Goal: Transaction & Acquisition: Purchase product/service

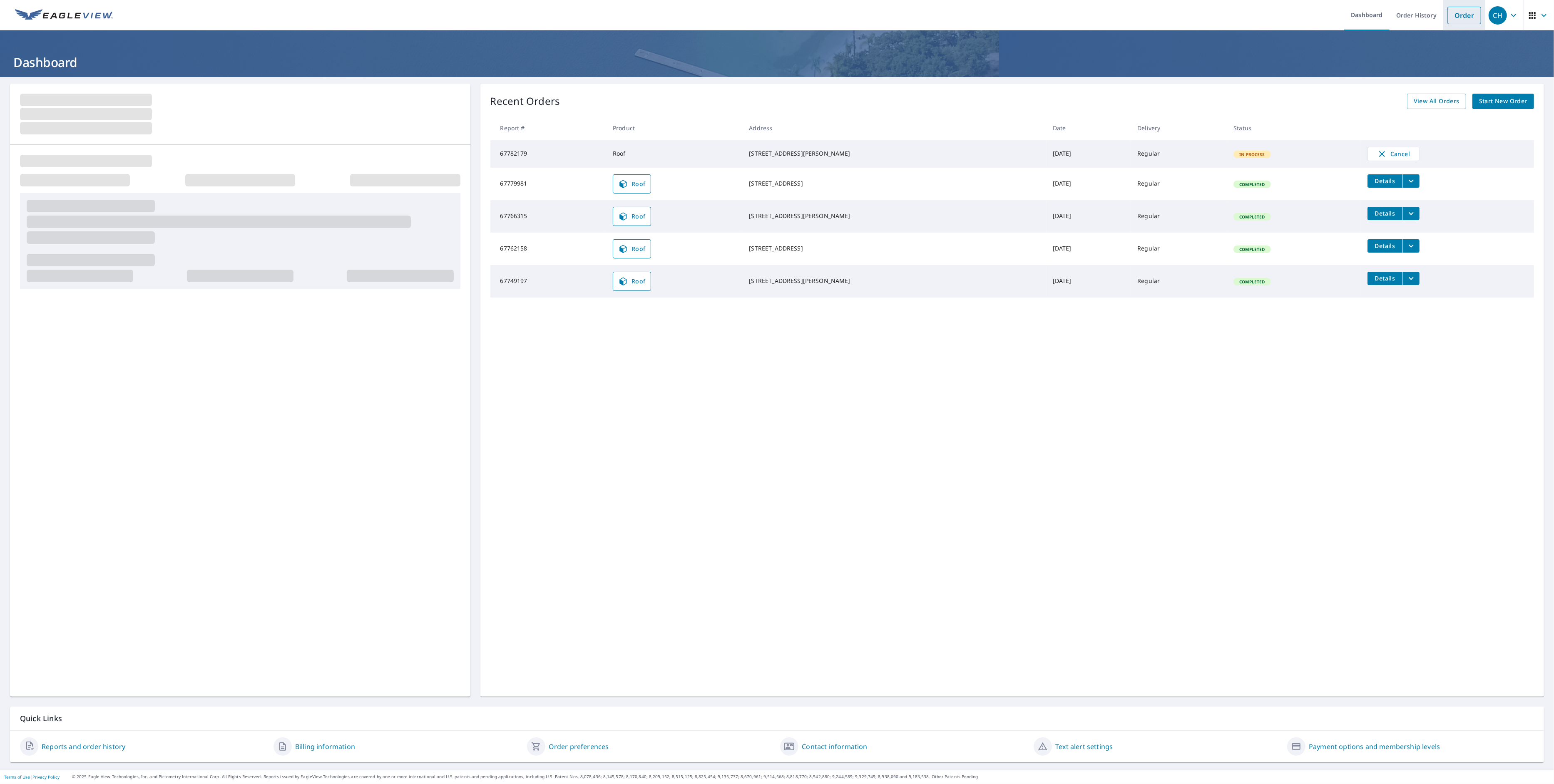
click at [1462, 18] on link "Order" at bounding box center [1464, 15] width 34 height 17
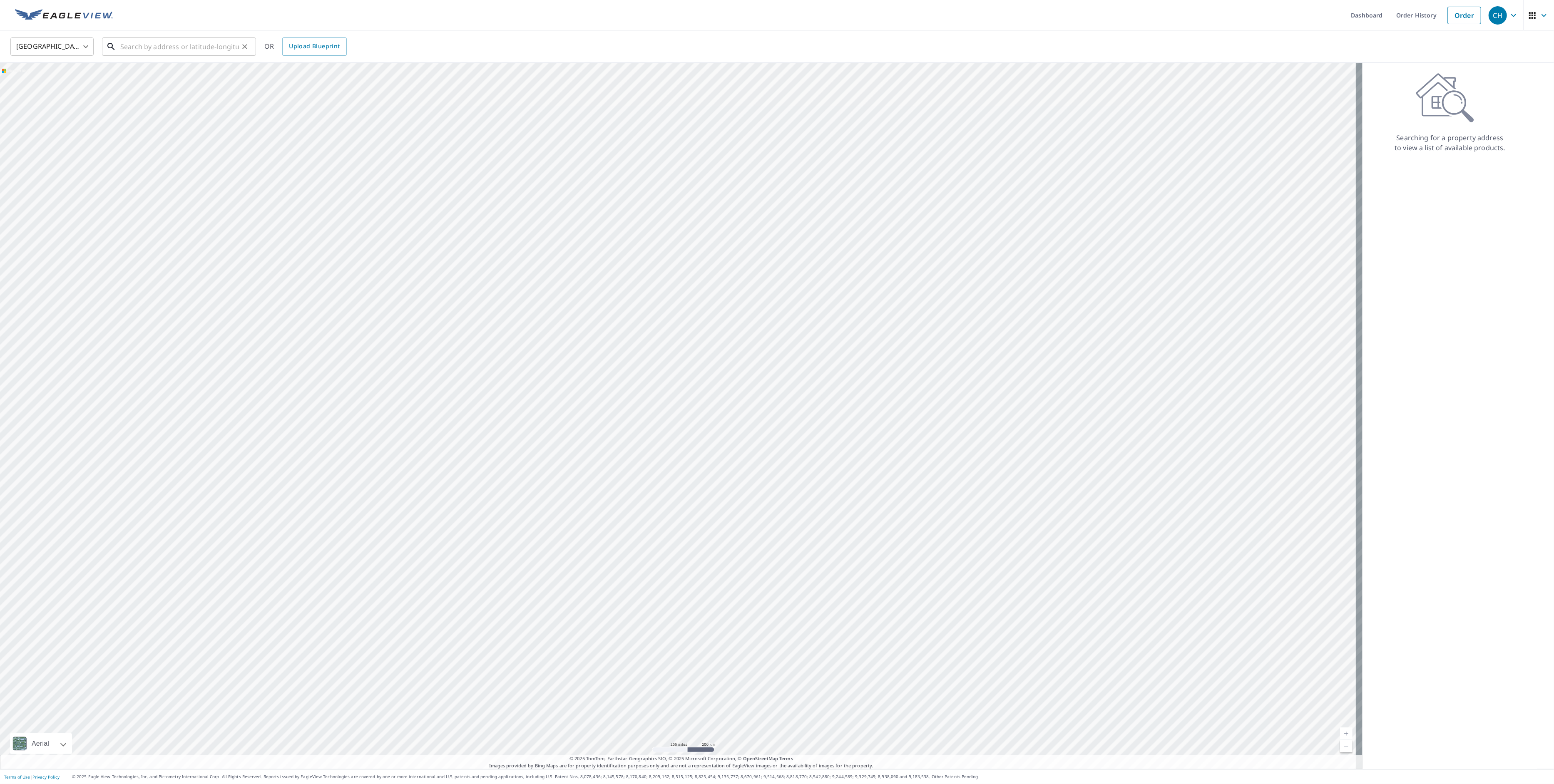
click at [174, 45] on input "text" at bounding box center [179, 46] width 119 height 24
click at [163, 76] on p "[GEOGRAPHIC_DATA]" at bounding box center [184, 80] width 131 height 8
type input "[STREET_ADDRESS]"
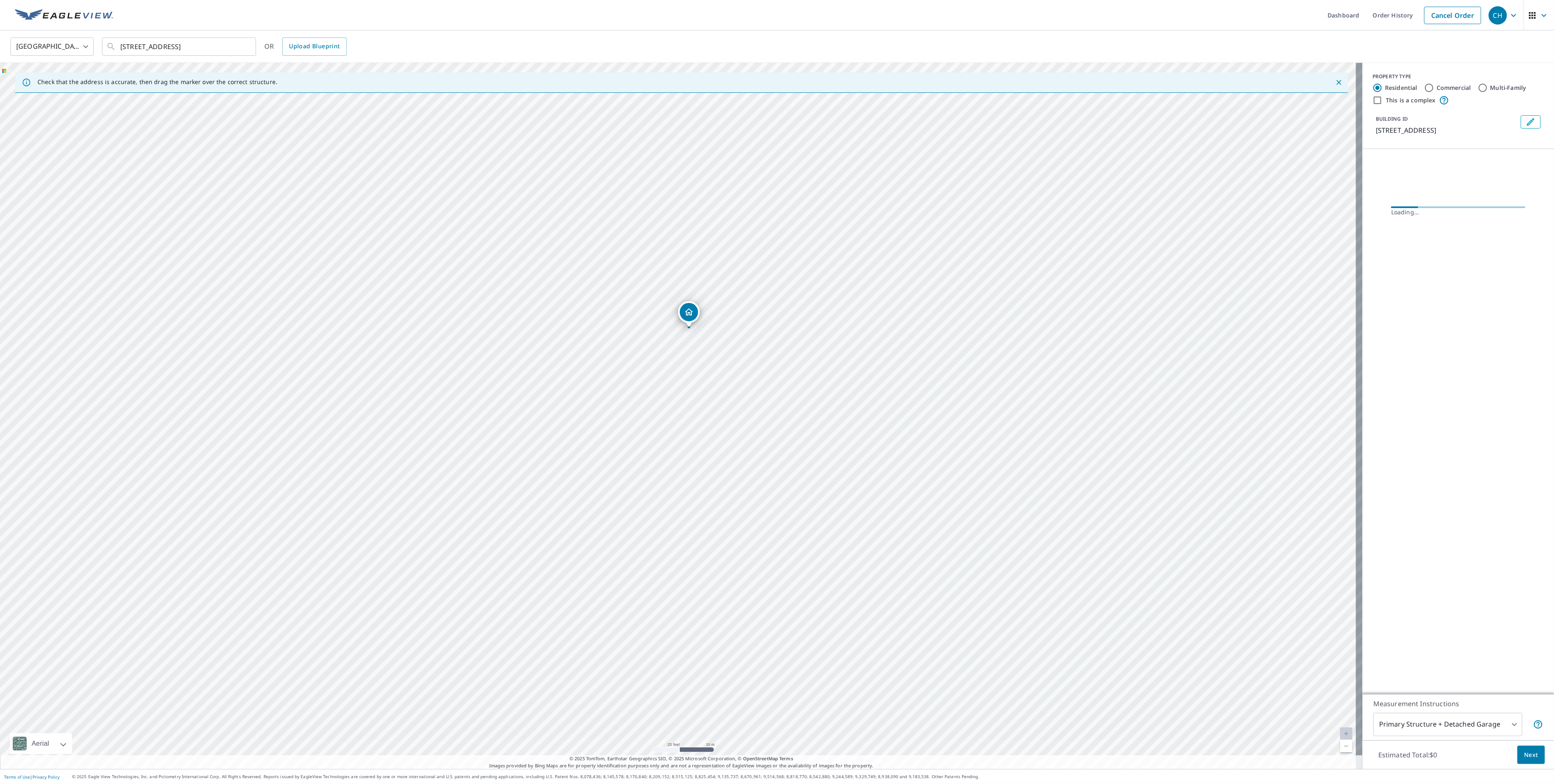
click at [1450, 87] on label "Commercial" at bounding box center [1453, 88] width 34 height 8
click at [1434, 87] on input "Commercial" at bounding box center [1429, 87] width 10 height 10
radio input "true"
type input "4"
click at [1416, 159] on p "Roof Products" at bounding box center [1421, 162] width 46 height 10
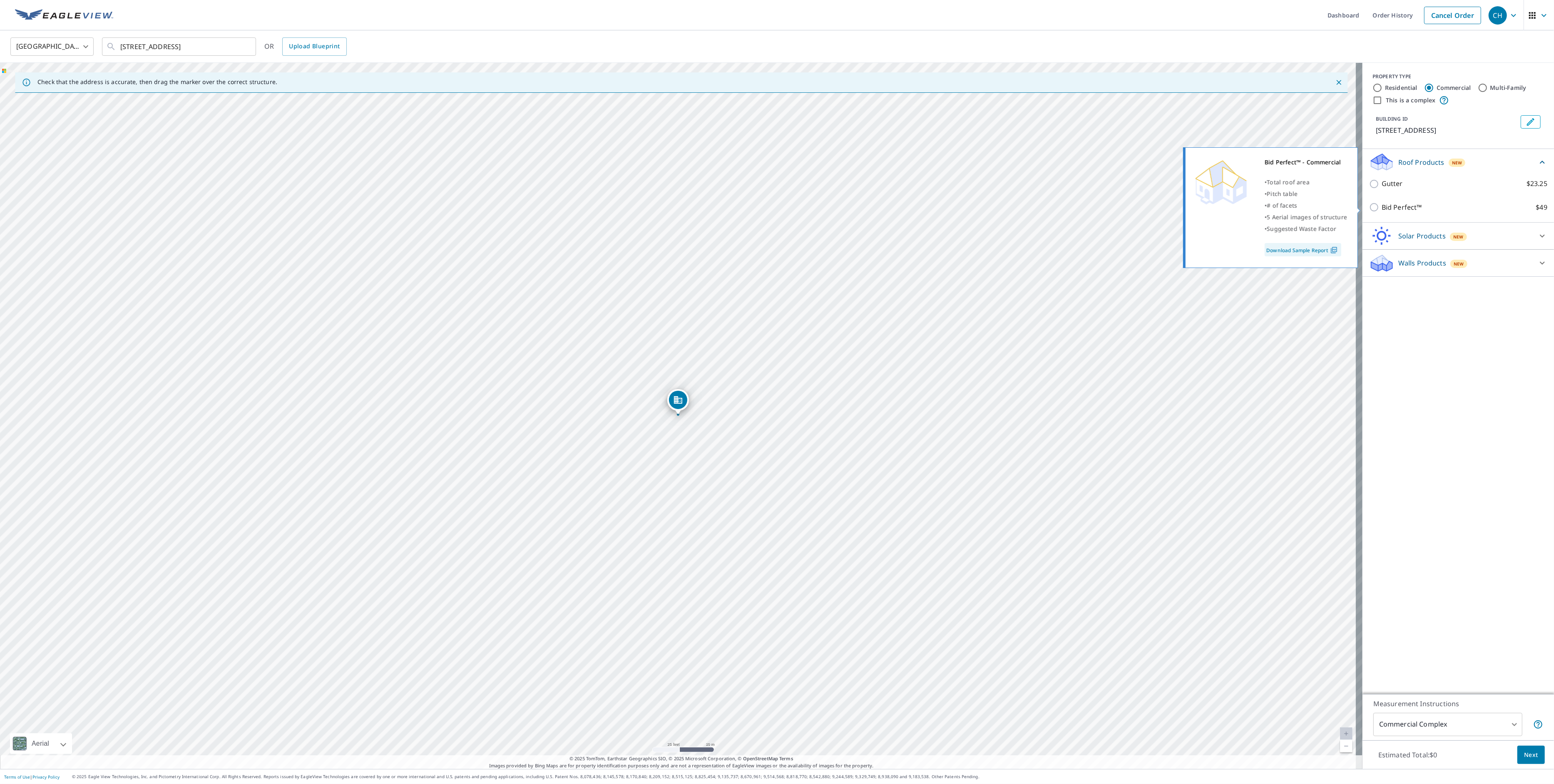
click at [1369, 209] on input "Bid Perfect™ $49" at bounding box center [1375, 207] width 13 height 10
checkbox input "true"
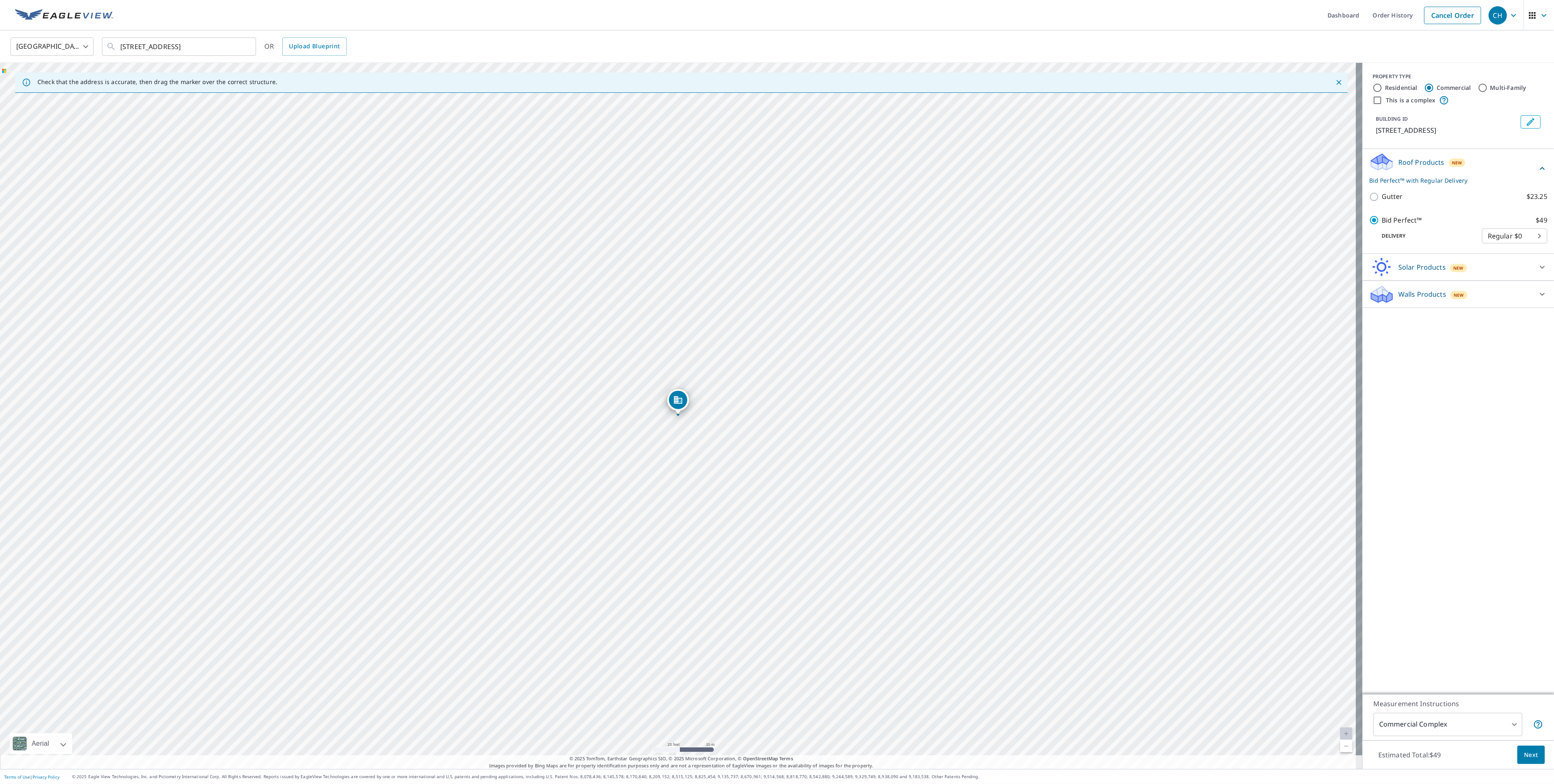
click at [1413, 724] on body "CH CH Dashboard Order History Cancel Order CH [GEOGRAPHIC_DATA] [GEOGRAPHIC_DAT…" at bounding box center [777, 392] width 1554 height 784
click at [1416, 722] on li "Primary Structure Only" at bounding box center [1441, 721] width 149 height 15
type input "2"
click at [1535, 758] on button "Next" at bounding box center [1531, 755] width 28 height 19
click at [1385, 88] on label "Residential" at bounding box center [1401, 88] width 33 height 8
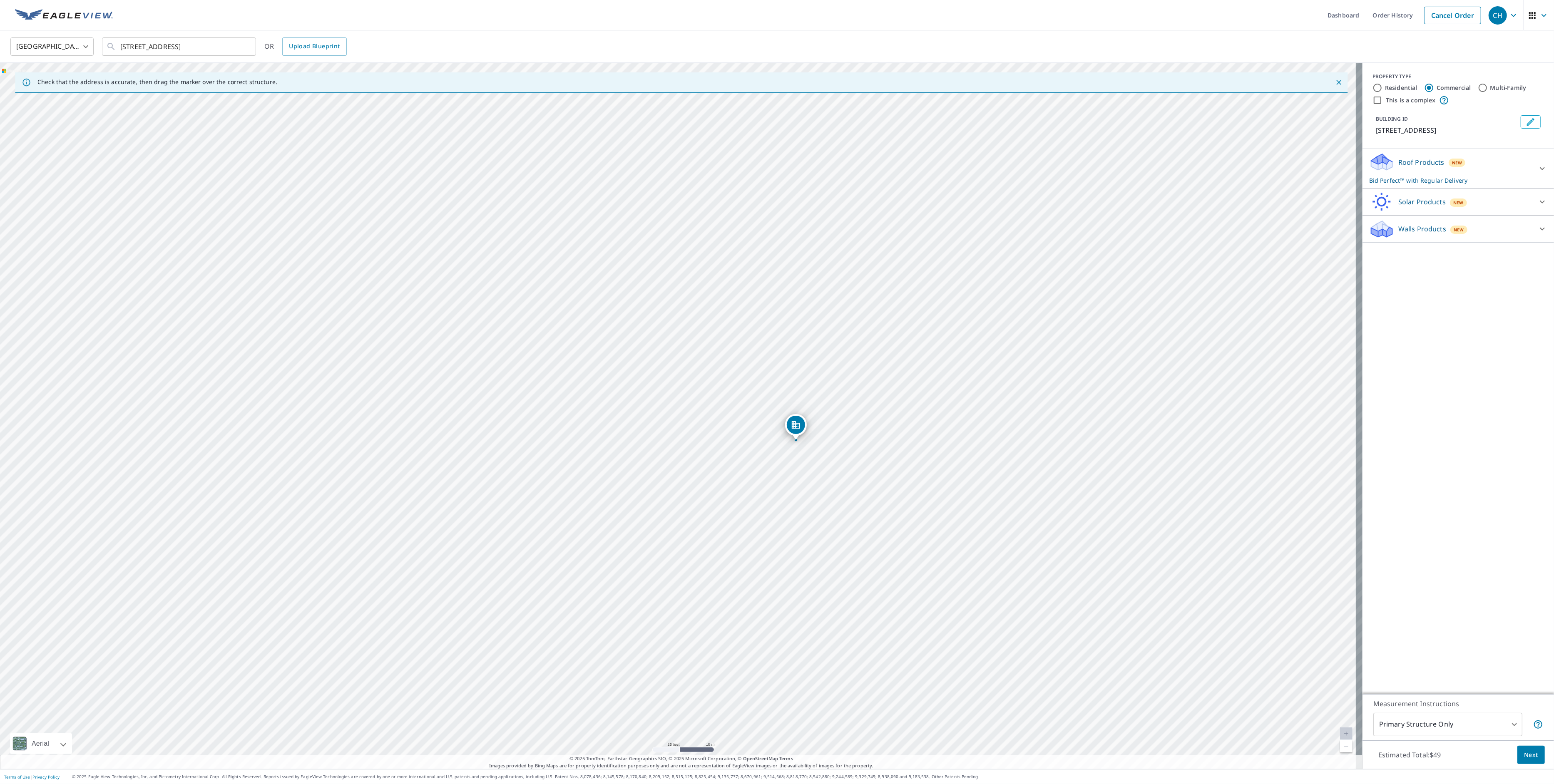
click at [1380, 88] on input "Residential" at bounding box center [1377, 87] width 10 height 10
radio input "true"
type input "1"
click at [1451, 85] on label "Commercial" at bounding box center [1453, 88] width 34 height 8
click at [1434, 85] on input "Commercial" at bounding box center [1429, 87] width 10 height 10
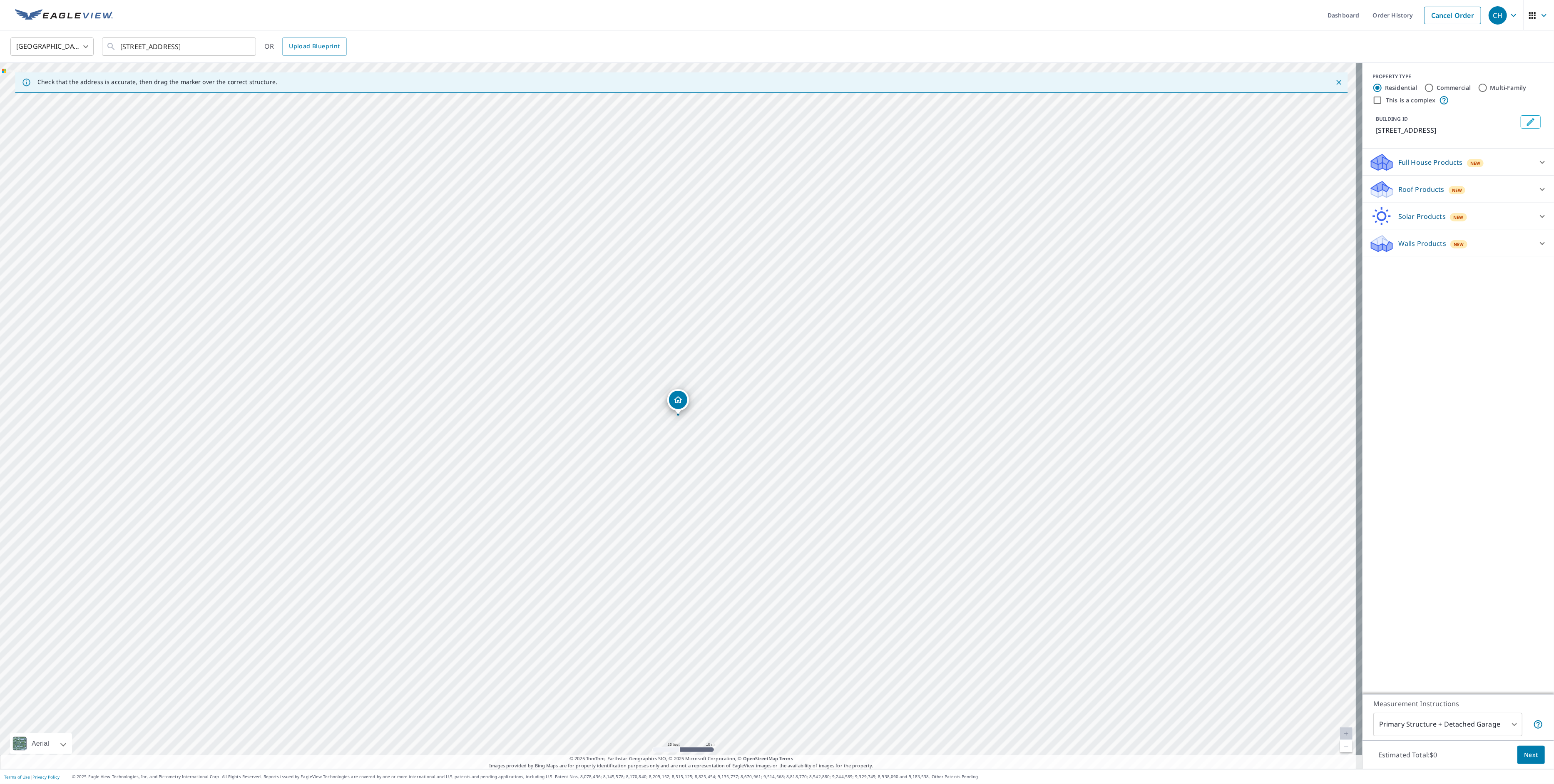
radio input "true"
type input "4"
click at [1400, 88] on label "Residential" at bounding box center [1401, 88] width 33 height 8
click at [1383, 88] on input "Residential" at bounding box center [1377, 87] width 10 height 10
radio input "true"
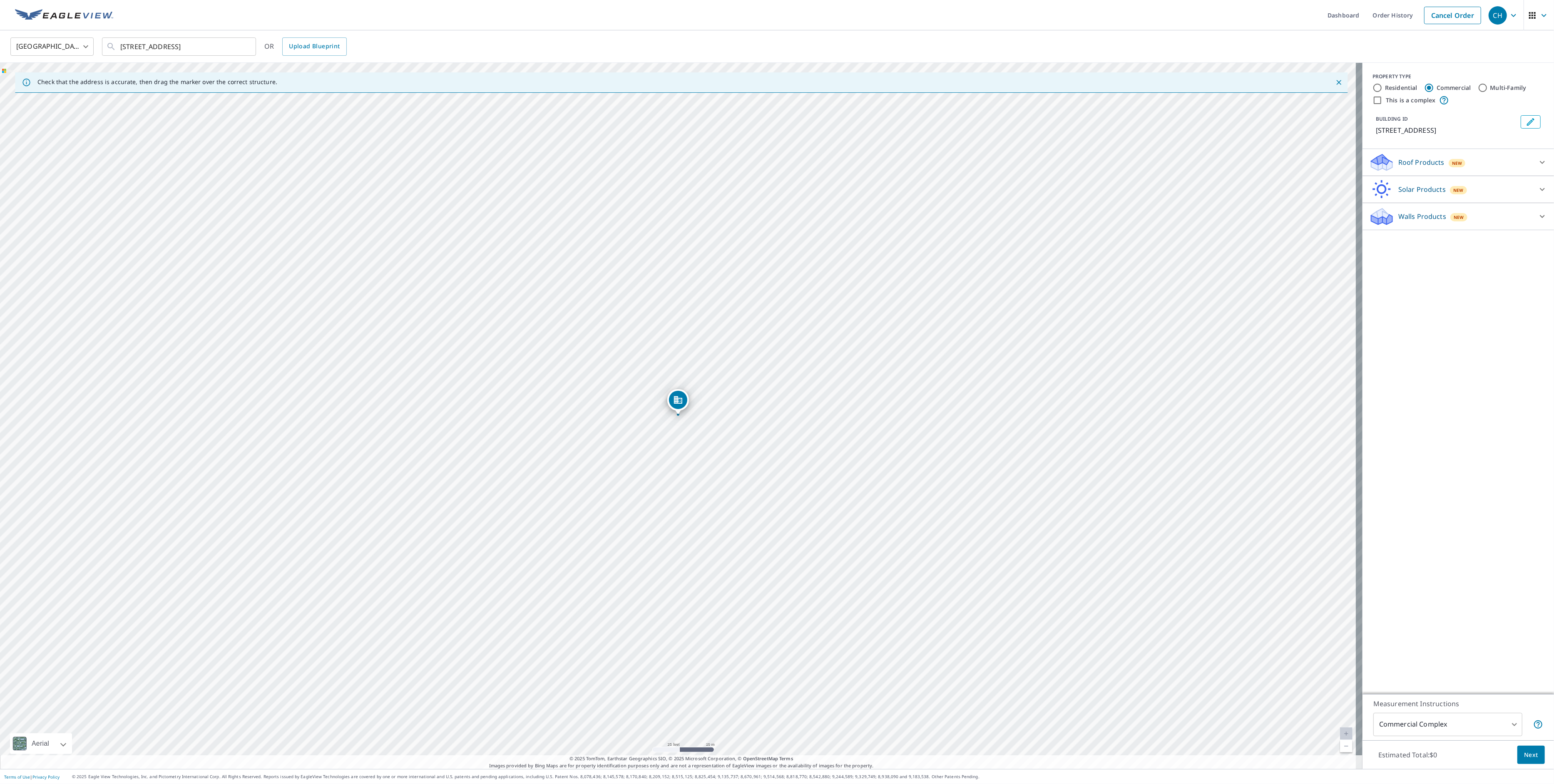
type input "1"
click at [1423, 189] on p "Roof Products" at bounding box center [1421, 189] width 46 height 10
click at [1400, 162] on p "Full House Products" at bounding box center [1430, 162] width 65 height 10
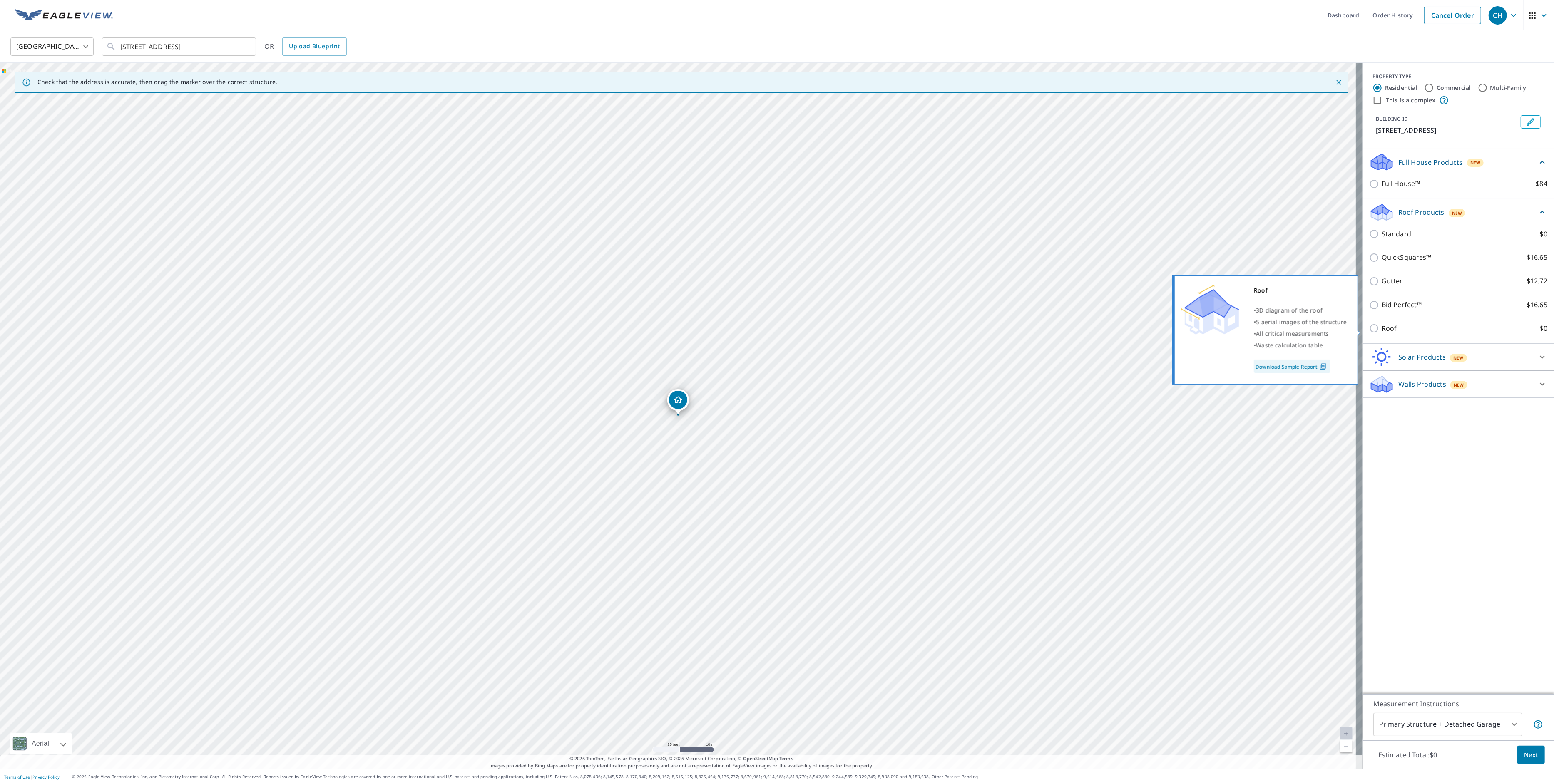
click at [1385, 329] on p "Roof" at bounding box center [1389, 328] width 16 height 10
click at [1381, 329] on input "Roof $0" at bounding box center [1375, 328] width 13 height 10
checkbox input "true"
type input "3"
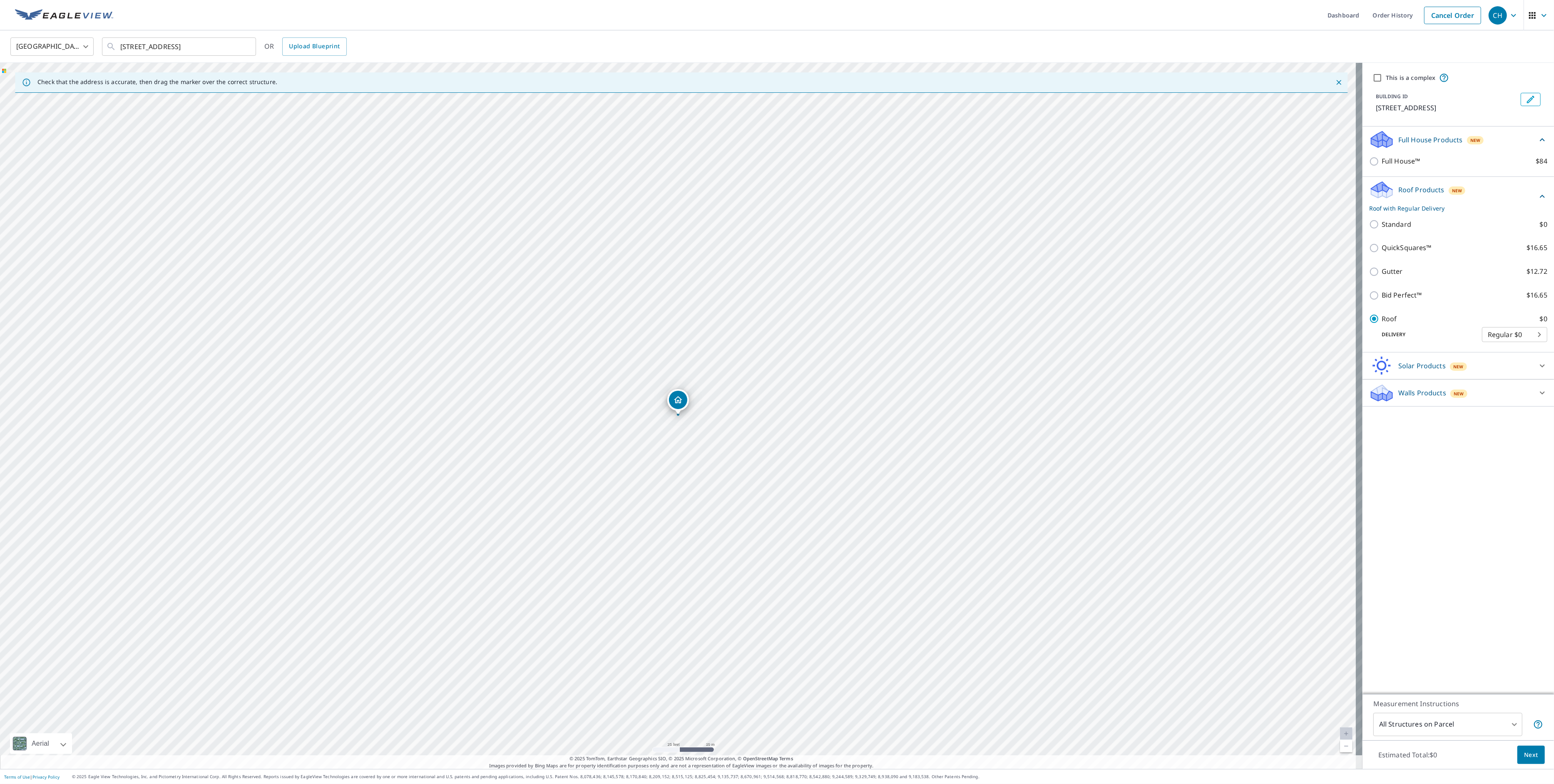
click at [1462, 735] on body "CH CH Dashboard Order History Cancel Order CH [GEOGRAPHIC_DATA] [GEOGRAPHIC_DAT…" at bounding box center [777, 392] width 1554 height 784
click at [1528, 750] on div at bounding box center [777, 392] width 1554 height 784
click at [1528, 751] on span "Next" at bounding box center [1530, 754] width 14 height 10
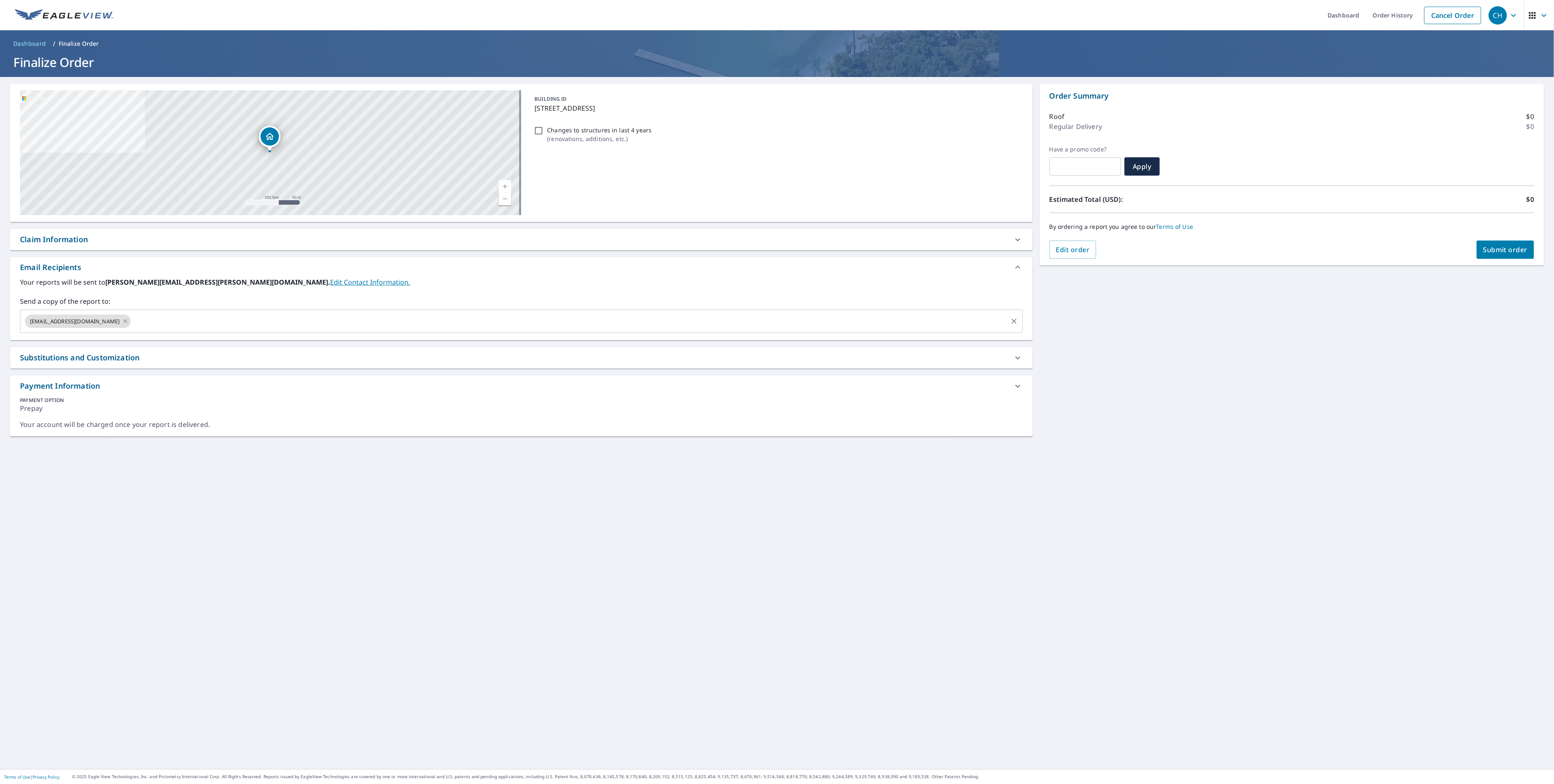
click at [122, 321] on icon at bounding box center [125, 321] width 7 height 9
checkbox input "true"
click at [110, 320] on input "text" at bounding box center [515, 321] width 983 height 16
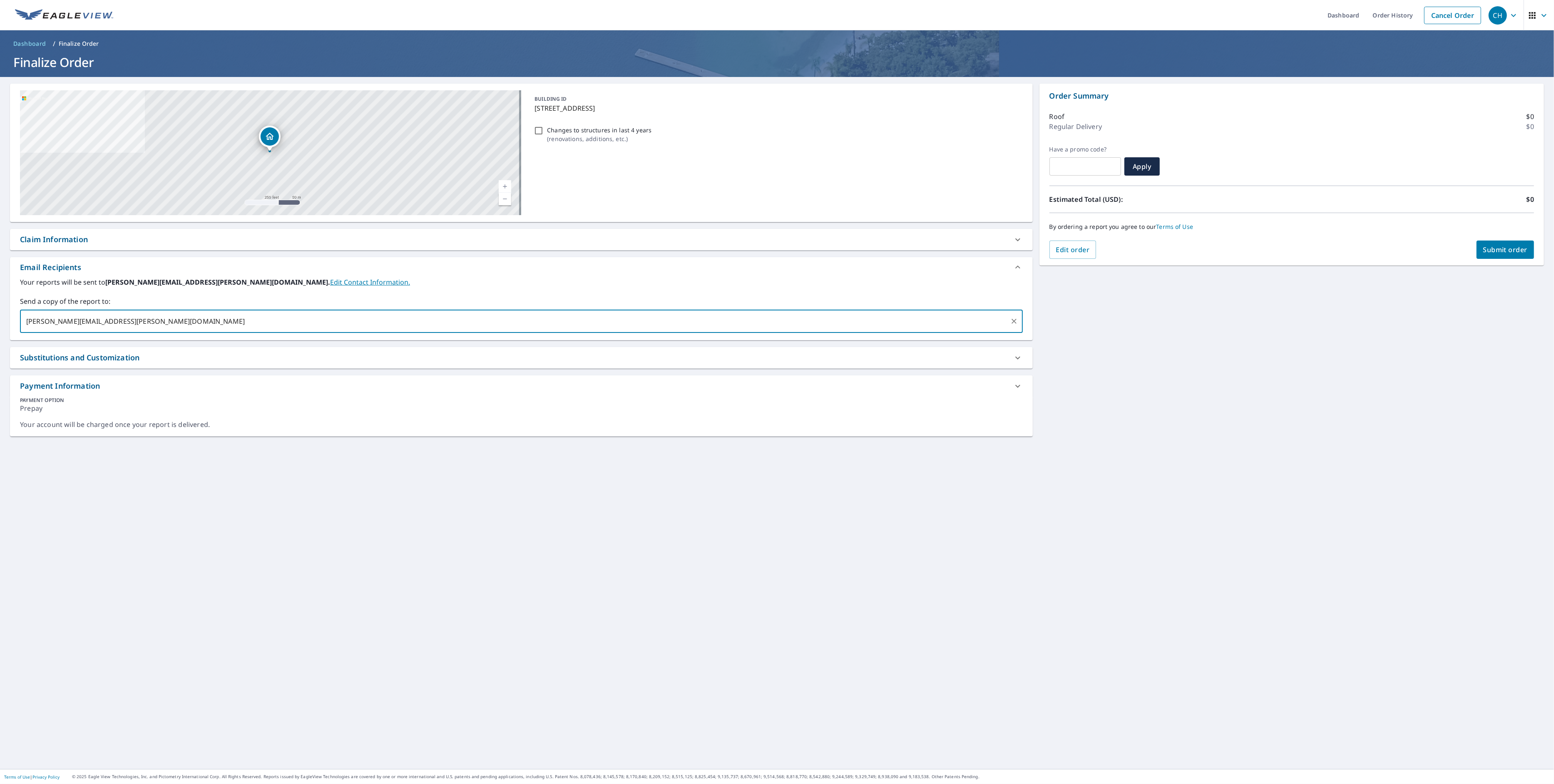
type input "[PERSON_NAME][EMAIL_ADDRESS][PERSON_NAME][DOMAIN_NAME]"
click at [1489, 247] on span "Submit order" at bounding box center [1506, 249] width 45 height 9
checkbox input "true"
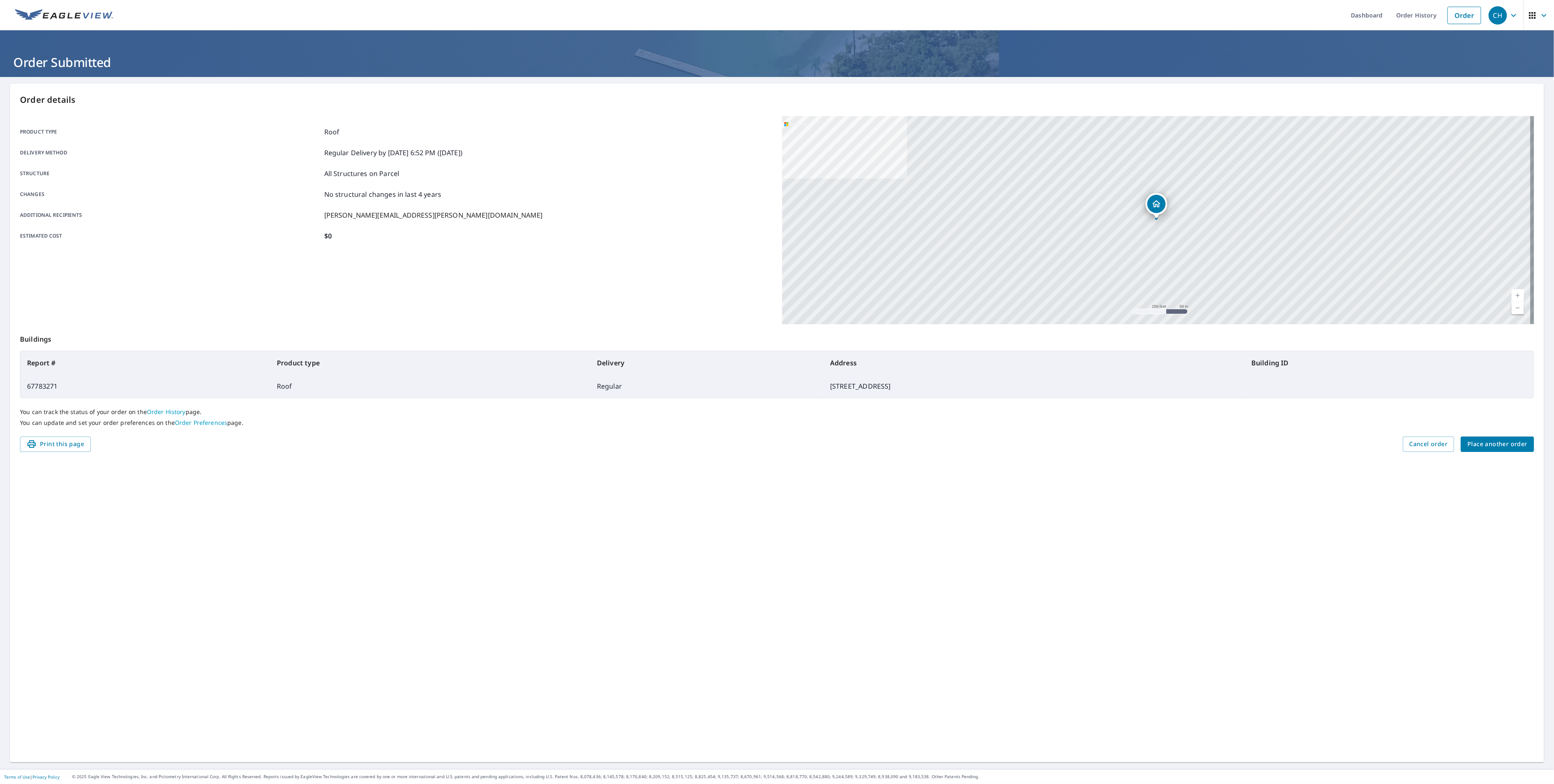
click at [1471, 441] on span "Place another order" at bounding box center [1497, 444] width 60 height 10
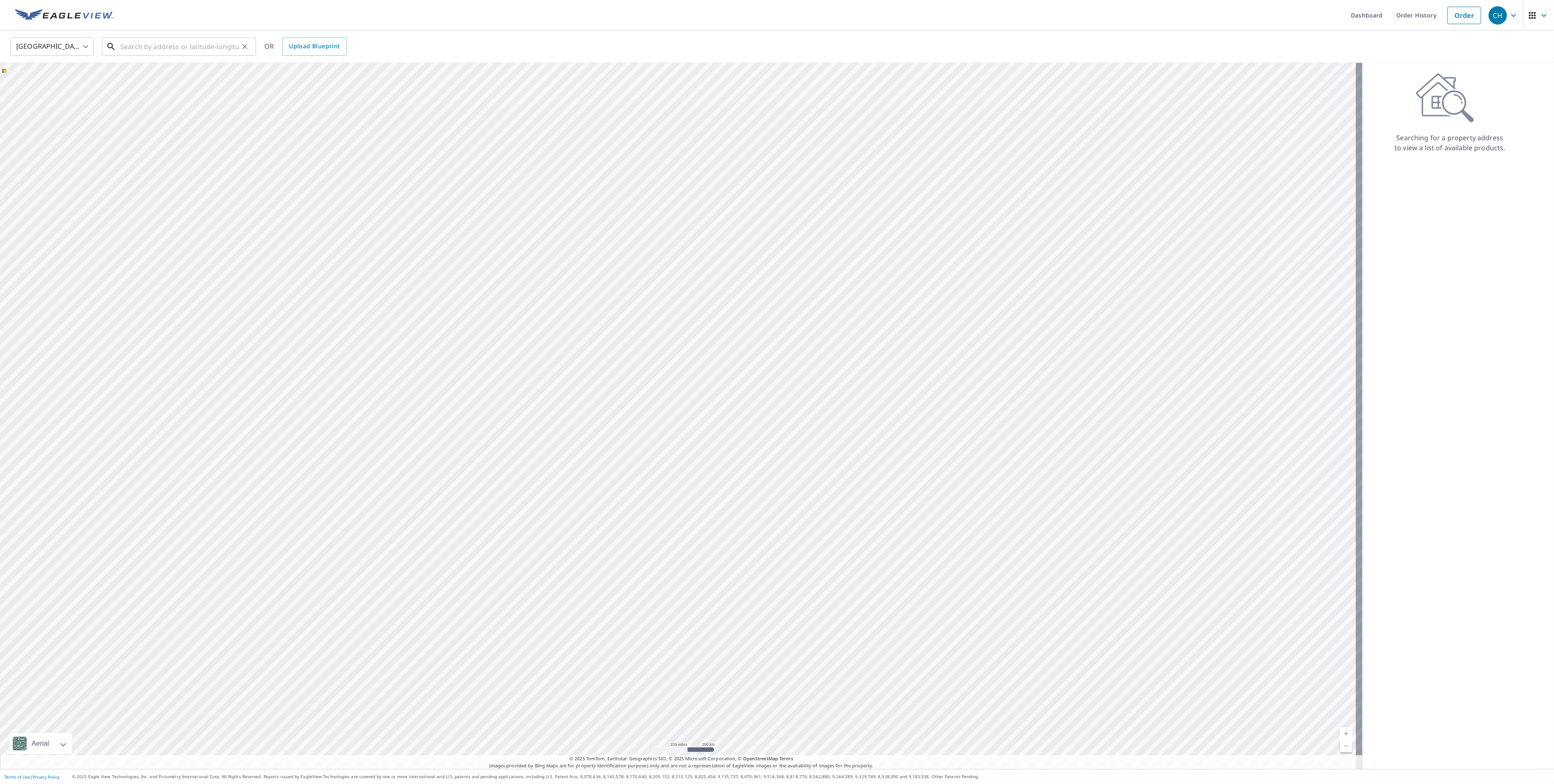
click at [163, 49] on input "text" at bounding box center [179, 46] width 119 height 24
click at [166, 71] on span "[STREET_ADDRESS]" at bounding box center [184, 71] width 131 height 10
type input "[STREET_ADDRESS]"
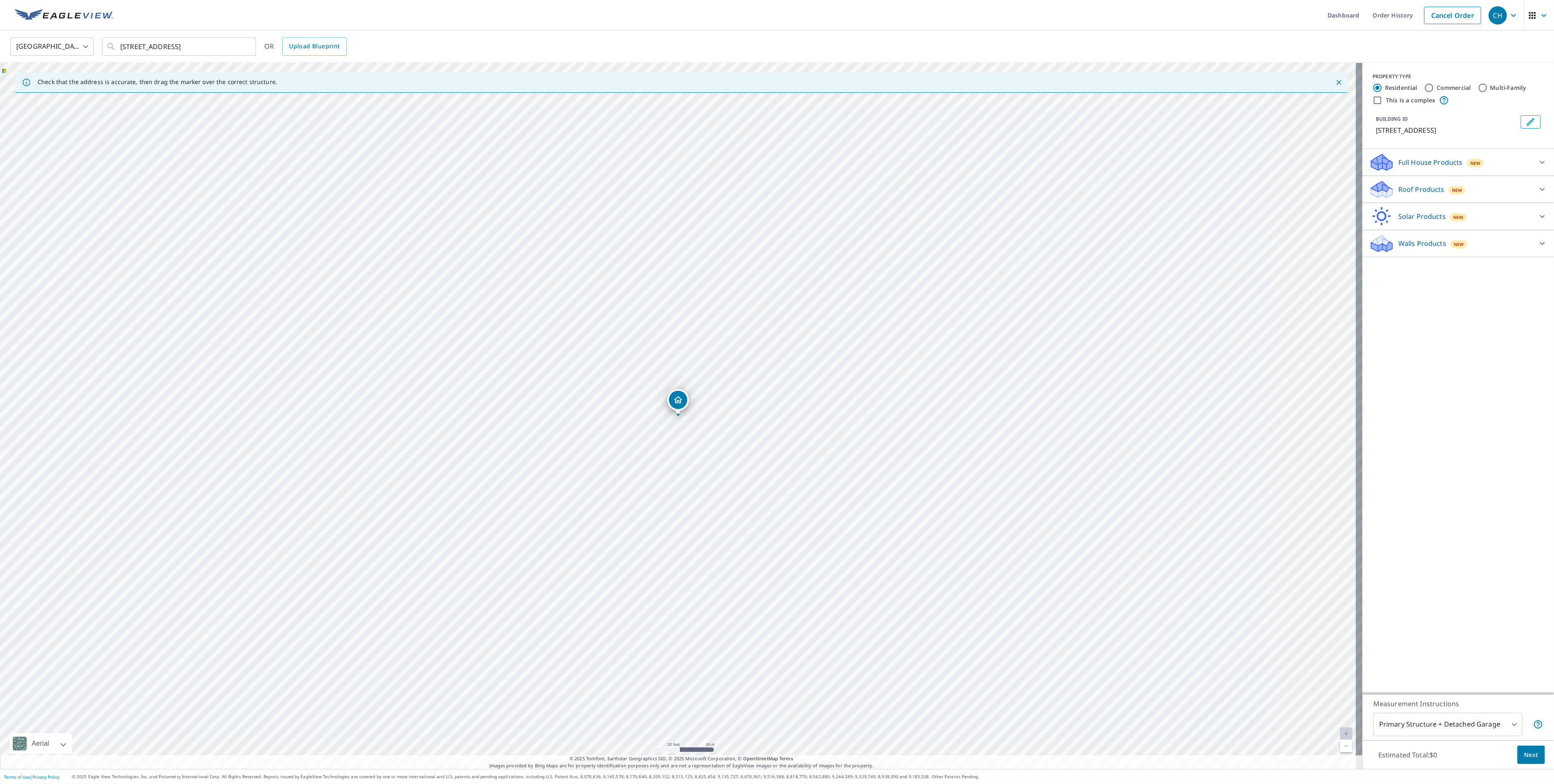
click at [1413, 726] on body "CH CH Dashboard Order History Cancel Order CH [GEOGRAPHIC_DATA] [GEOGRAPHIC_DAT…" at bounding box center [777, 392] width 1554 height 784
click at [1421, 737] on li "Primary Structure Only" at bounding box center [1441, 736] width 149 height 15
type input "2"
click at [1422, 191] on p "Roof Products" at bounding box center [1421, 189] width 46 height 10
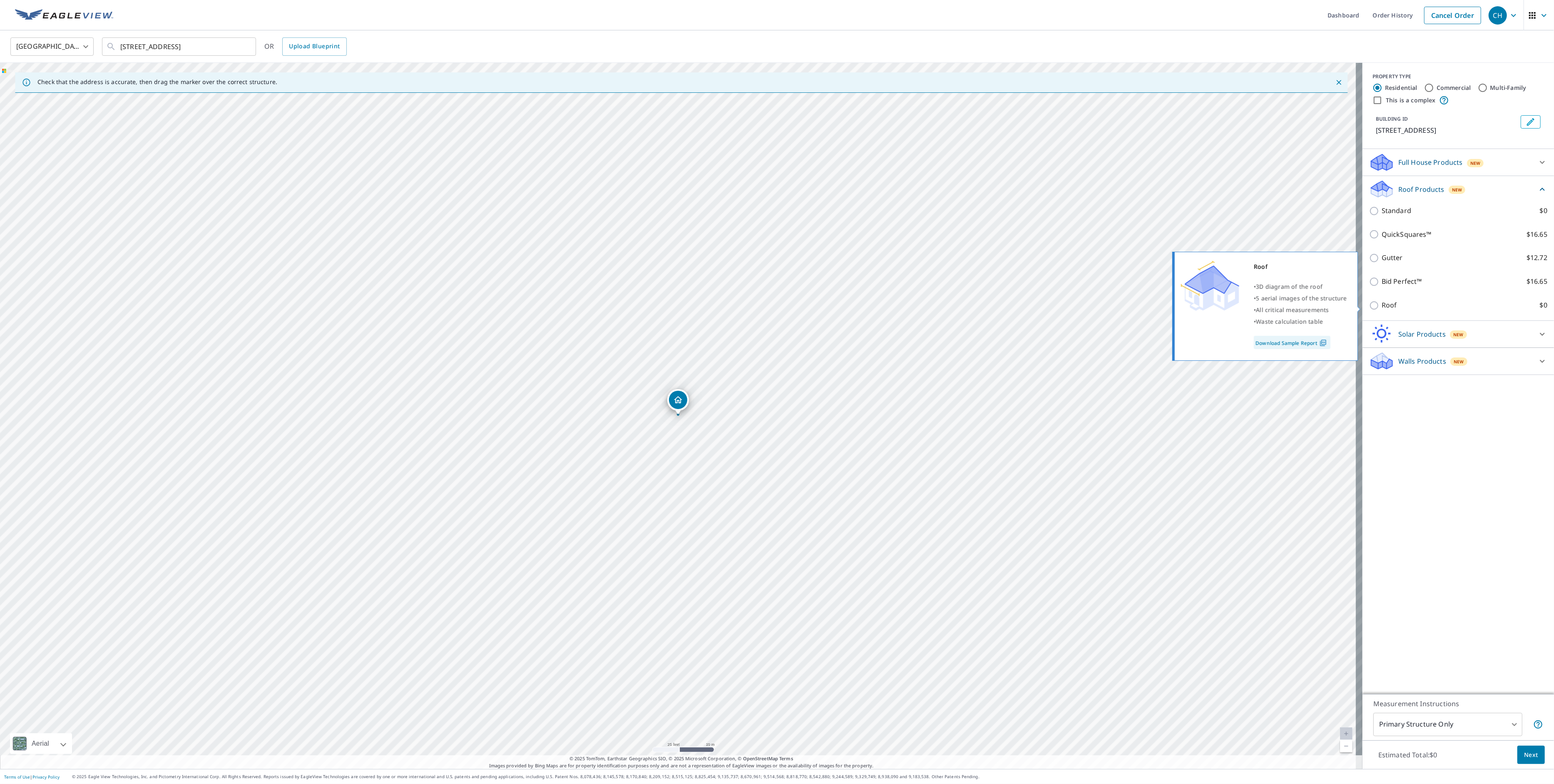
click at [1386, 306] on p "Roof" at bounding box center [1389, 305] width 16 height 10
click at [1381, 306] on input "Roof $0" at bounding box center [1375, 305] width 13 height 10
checkbox input "true"
type input "3"
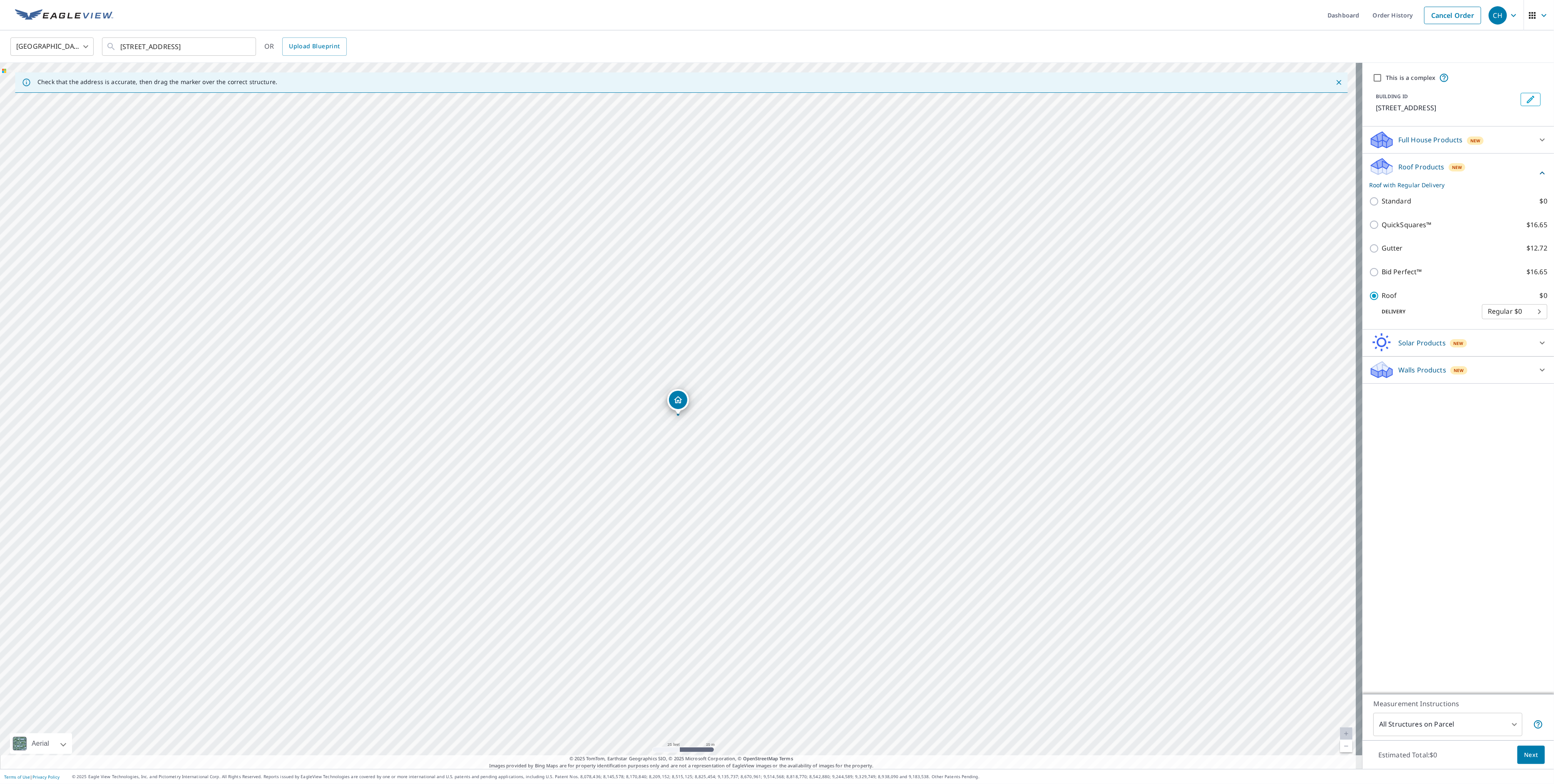
click at [1524, 750] on span "Next" at bounding box center [1530, 754] width 14 height 10
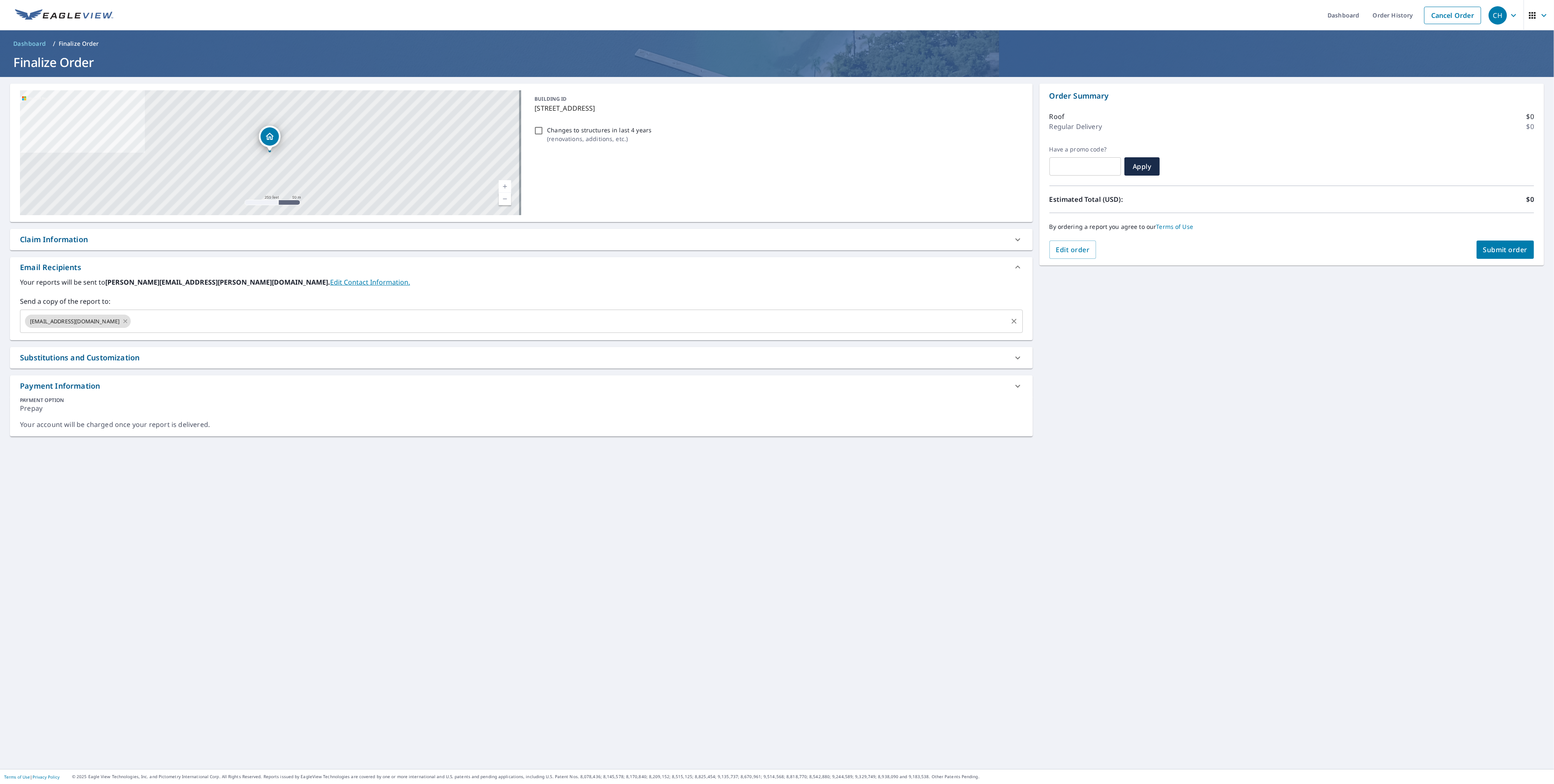
click at [124, 320] on icon at bounding box center [125, 321] width 4 height 4
checkbox input "true"
click at [76, 324] on input "text" at bounding box center [515, 321] width 983 height 16
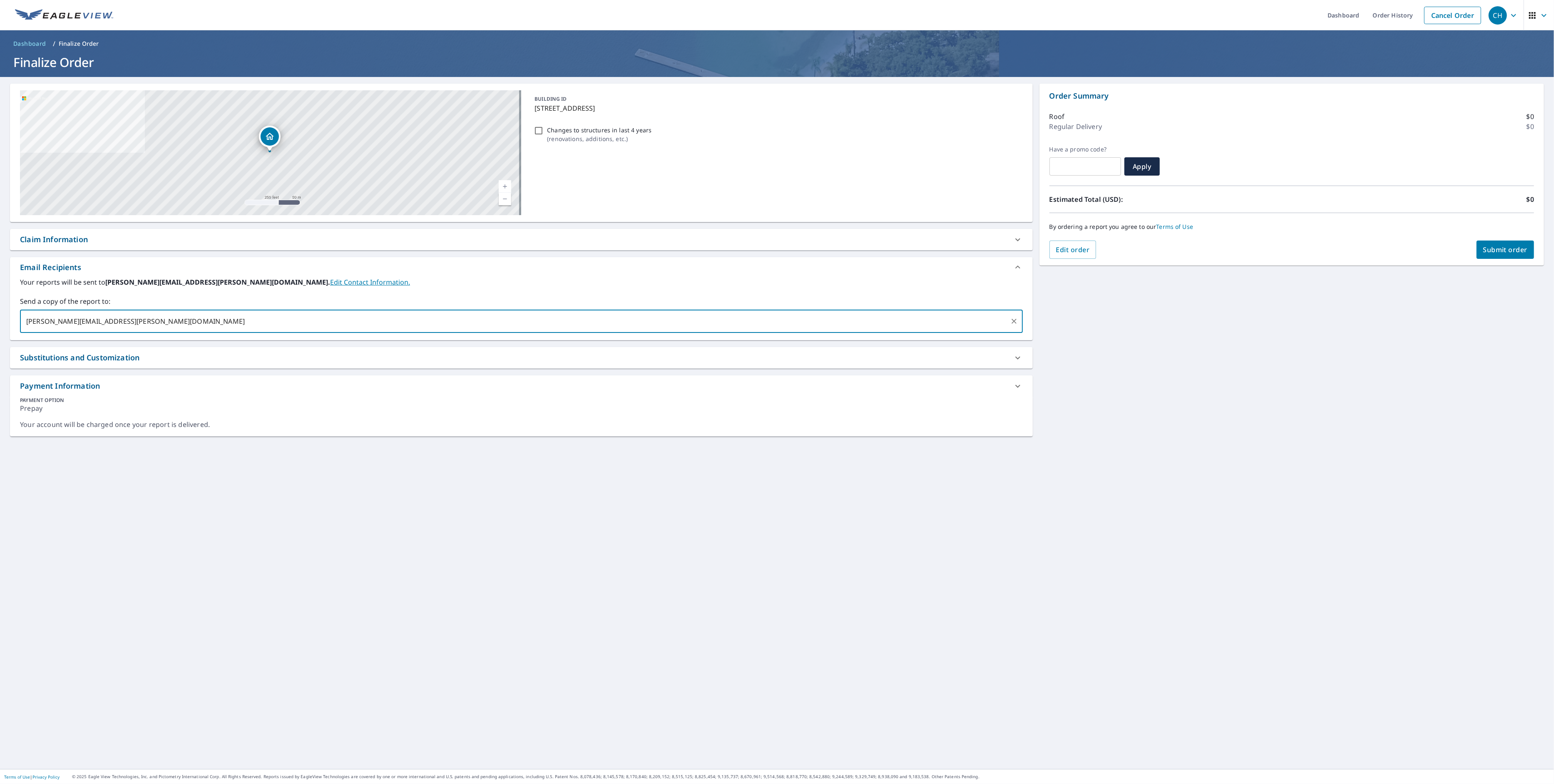
type input "[PERSON_NAME][EMAIL_ADDRESS][PERSON_NAME][DOMAIN_NAME]"
click at [466, 488] on div "[STREET_ADDRESS] Aerial Road A standard road map Aerial A detailed look from ab…" at bounding box center [521, 423] width 1023 height 678
click at [1506, 248] on span "Submit order" at bounding box center [1506, 249] width 45 height 9
checkbox input "true"
